Goal: Task Accomplishment & Management: Use online tool/utility

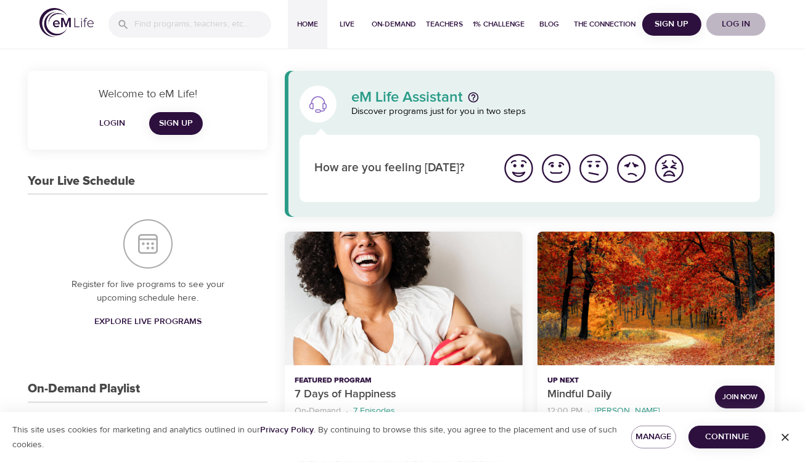
click at [748, 25] on span "Log in" at bounding box center [736, 24] width 49 height 15
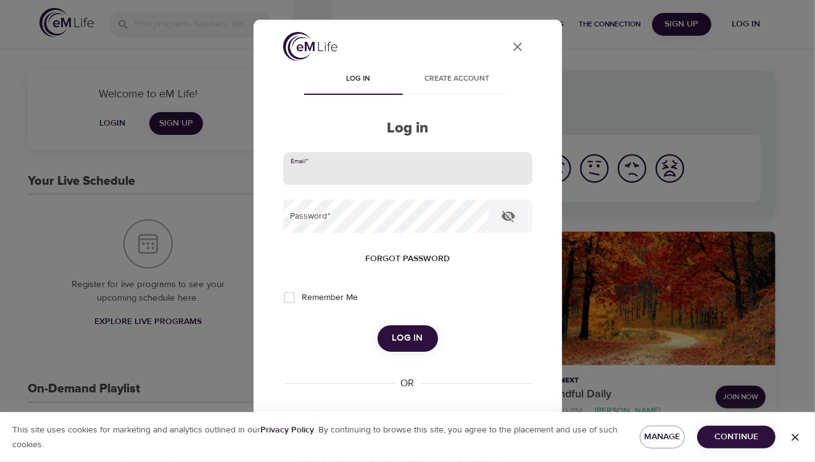
click at [350, 162] on input "email" at bounding box center [407, 168] width 249 height 33
type input "[PERSON_NAME][EMAIL_ADDRESS][DOMAIN_NAME]"
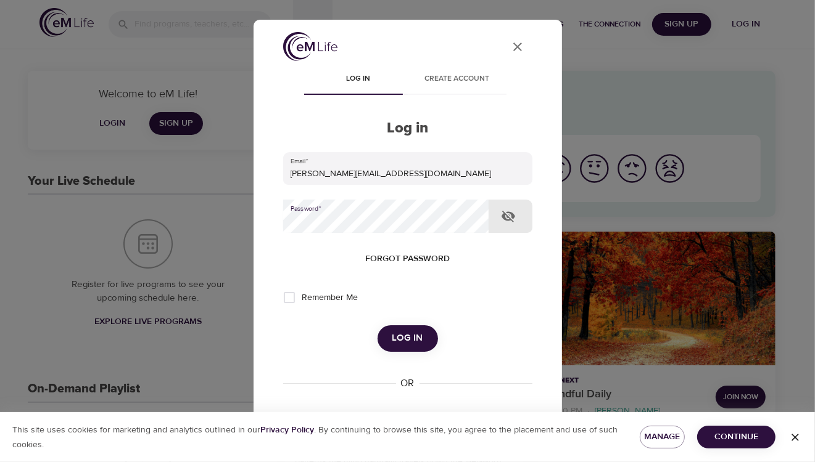
click at [377, 326] on button "Log in" at bounding box center [407, 339] width 60 height 26
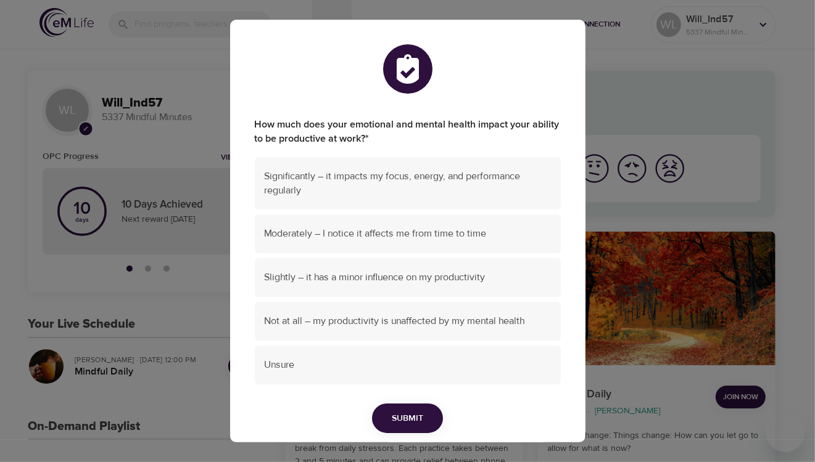
click at [629, 56] on div "How much does your emotional and mental health impact your ability to be produc…" at bounding box center [407, 231] width 815 height 462
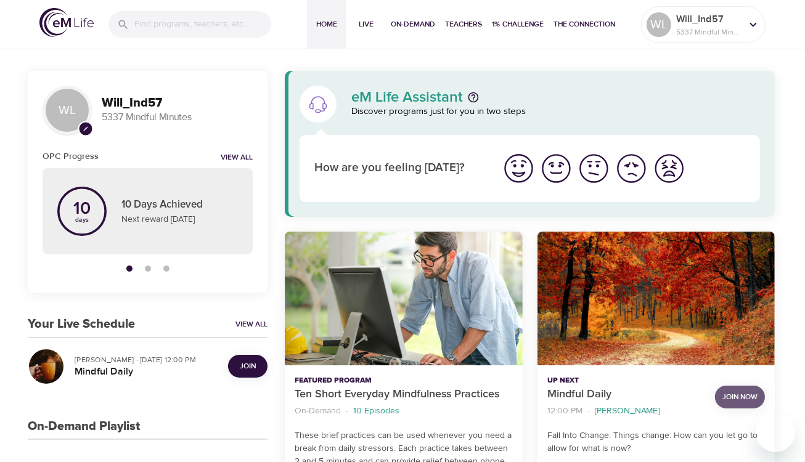
click at [747, 395] on span "Join Now" at bounding box center [740, 397] width 35 height 13
